Goal: Find specific page/section

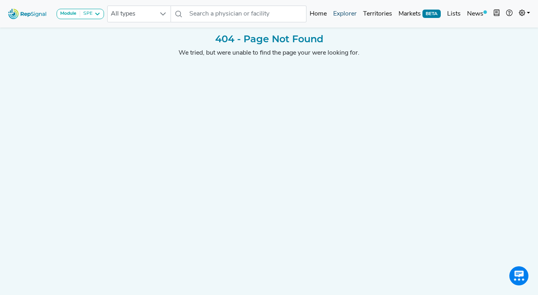
click at [342, 12] on link "Explorer" at bounding box center [345, 14] width 30 height 16
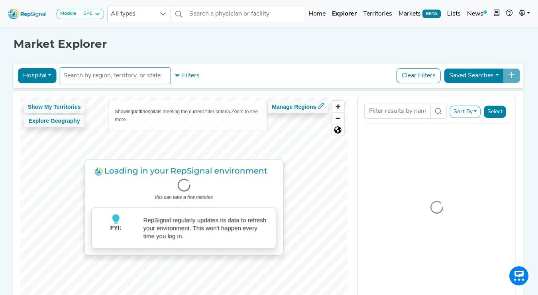
click at [113, 77] on input "text" at bounding box center [115, 76] width 104 height 10
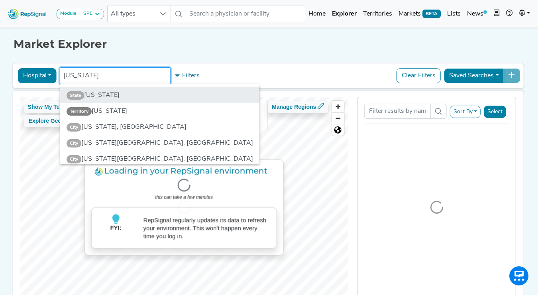
type input "[US_STATE]"
click at [101, 95] on li "State [US_STATE]" at bounding box center [159, 95] width 199 height 16
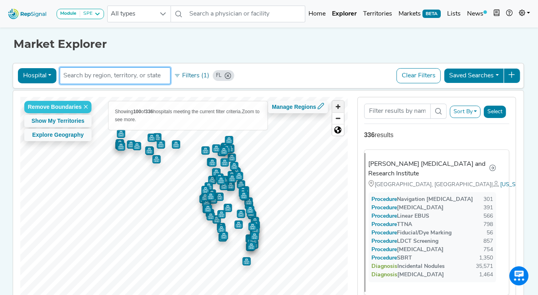
click at [337, 108] on span "Zoom in" at bounding box center [338, 107] width 12 height 12
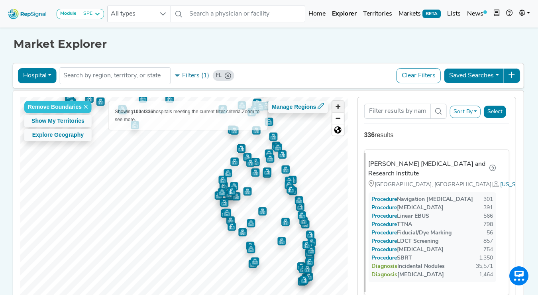
click at [337, 108] on span "Zoom in" at bounding box center [338, 107] width 12 height 12
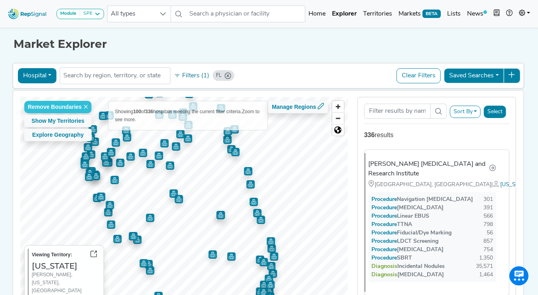
click at [222, 215] on img "Map marker" at bounding box center [220, 215] width 8 height 8
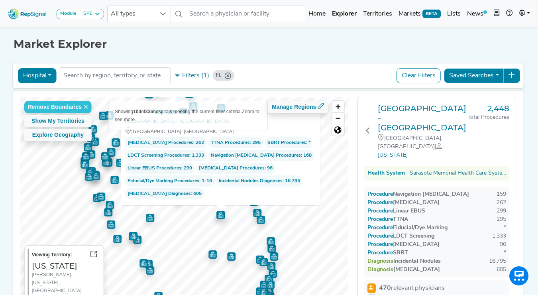
click at [304, 47] on h1 "Market Explorer" at bounding box center [269, 44] width 511 height 14
click at [262, 220] on img "Map marker" at bounding box center [261, 220] width 8 height 8
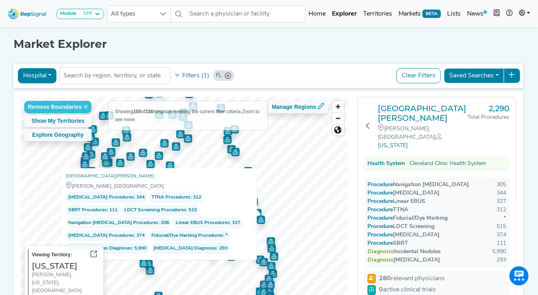
click at [272, 240] on img "Map marker" at bounding box center [271, 241] width 8 height 8
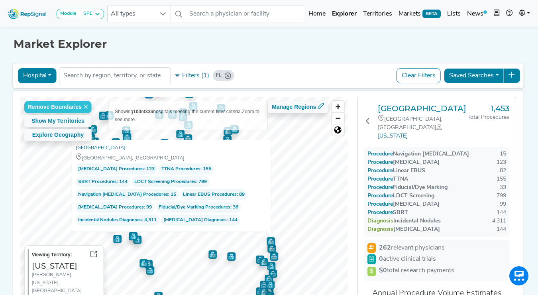
click at [233, 255] on img "Map marker" at bounding box center [231, 256] width 8 height 8
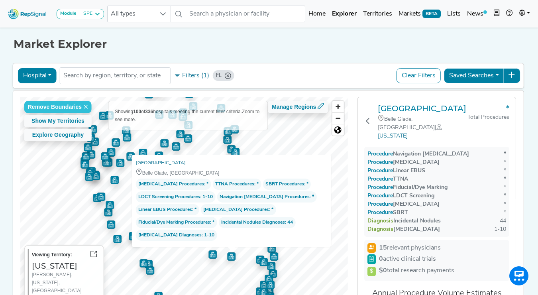
click at [214, 255] on img "Map marker" at bounding box center [212, 254] width 8 height 8
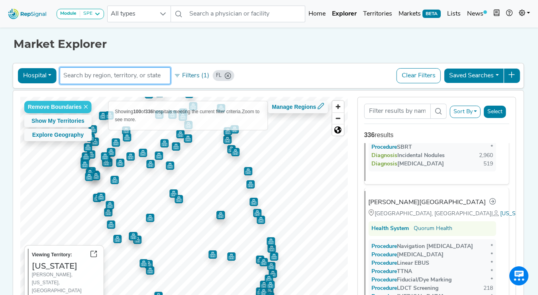
click at [99, 81] on li at bounding box center [115, 75] width 104 height 13
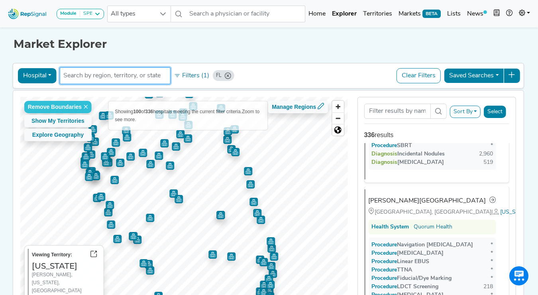
click at [109, 72] on input "text" at bounding box center [115, 76] width 104 height 10
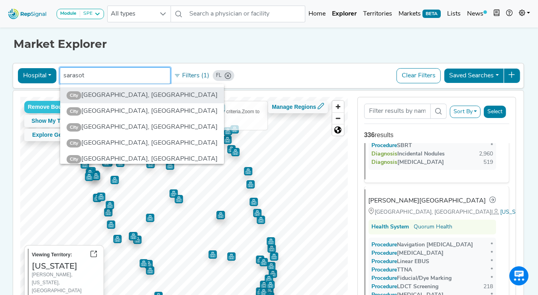
type input "sarasot"
click at [122, 93] on li "City [GEOGRAPHIC_DATA], [GEOGRAPHIC_DATA]" at bounding box center [142, 95] width 164 height 16
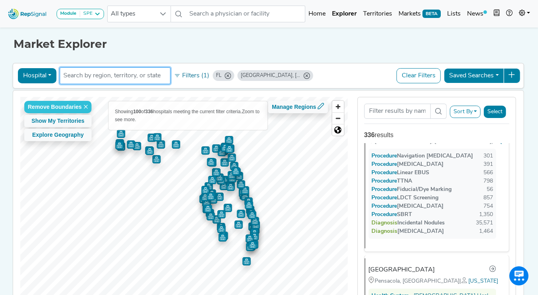
scroll to position [0, 0]
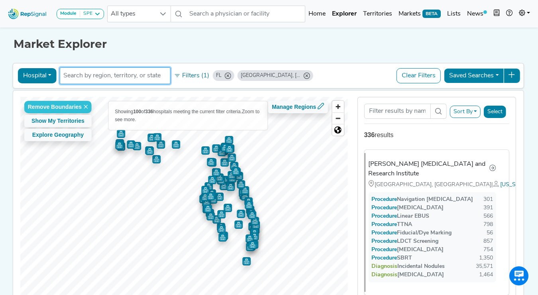
click at [228, 75] on icon "FL" at bounding box center [228, 76] width 6 height 6
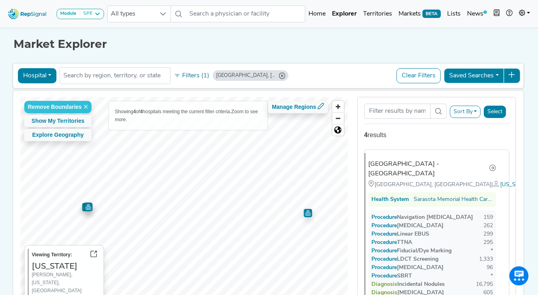
click at [86, 208] on img "Map marker" at bounding box center [88, 207] width 8 height 8
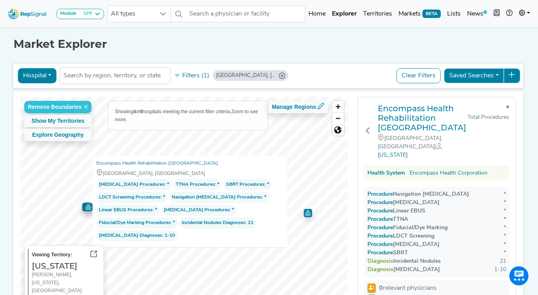
click at [82, 206] on img "Map marker" at bounding box center [86, 207] width 8 height 8
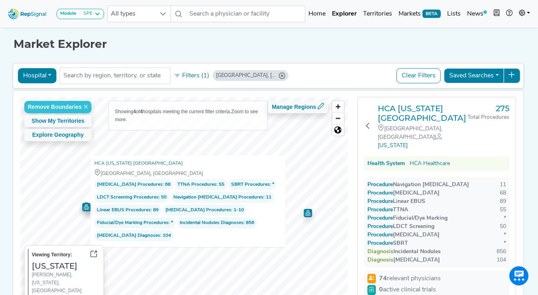
click at [322, 61] on div "Market Explorer Hospital Physician Hospital ASC Office Health System [GEOGRAPHI…" at bounding box center [269, 175] width 454 height 299
click at [366, 122] on icon at bounding box center [367, 125] width 6 height 6
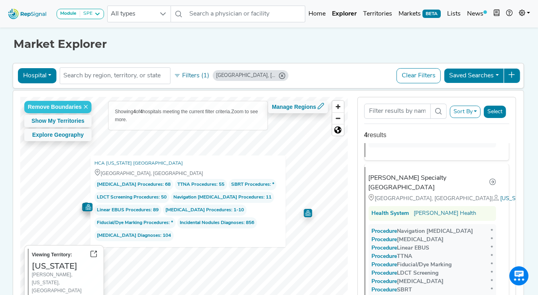
click at [279, 74] on icon "Sarasota, FL" at bounding box center [282, 76] width 6 height 6
